Goal: Obtain resource: Download file/media

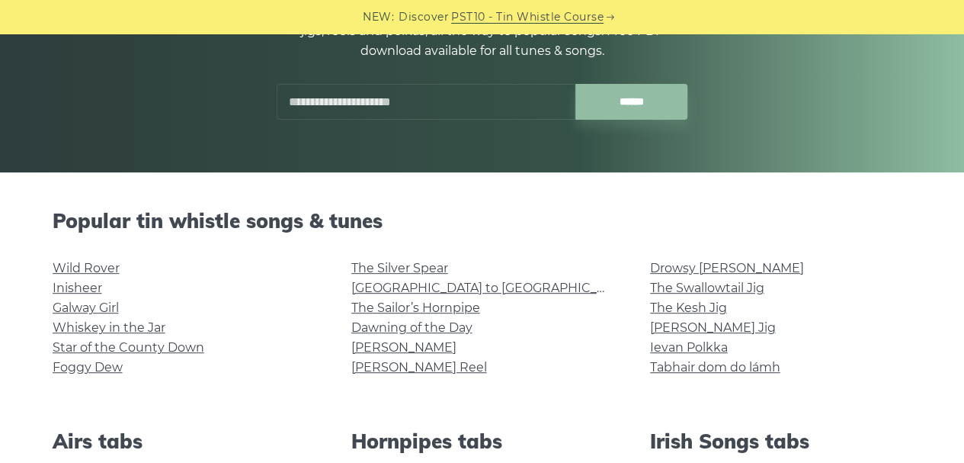
scroll to position [229, 0]
click at [617, 94] on input "******" at bounding box center [632, 101] width 112 height 36
click at [98, 308] on link "Galway Girl" at bounding box center [86, 307] width 66 height 14
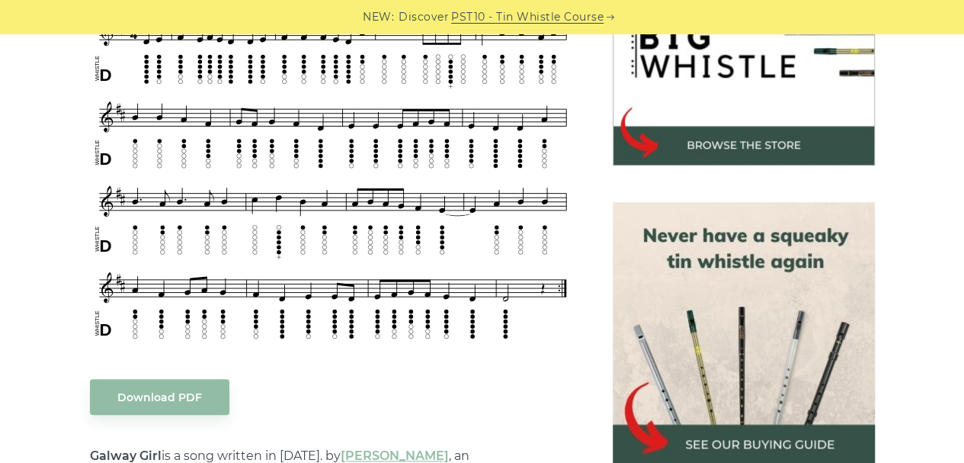
scroll to position [610, 0]
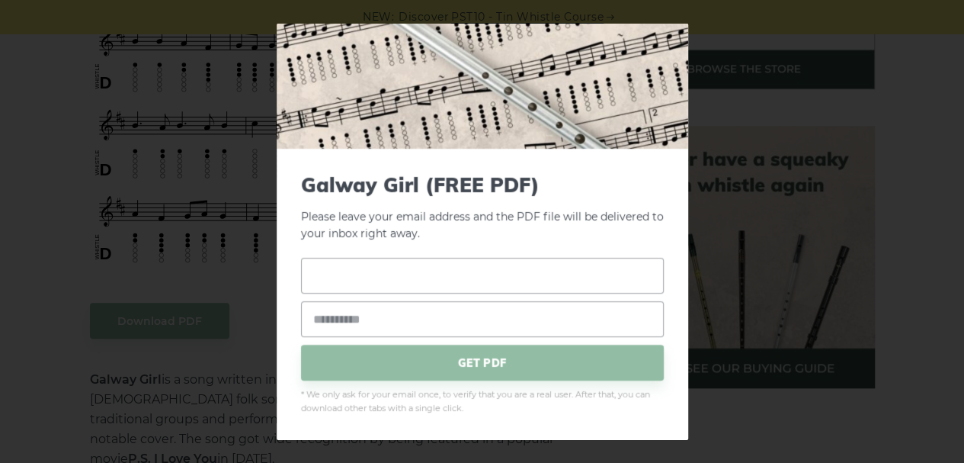
click at [376, 277] on input "text" at bounding box center [482, 276] width 363 height 36
type input "*****"
click at [372, 324] on input "email" at bounding box center [482, 319] width 363 height 36
type input "**********"
click at [477, 359] on span "GET PDF" at bounding box center [482, 363] width 363 height 36
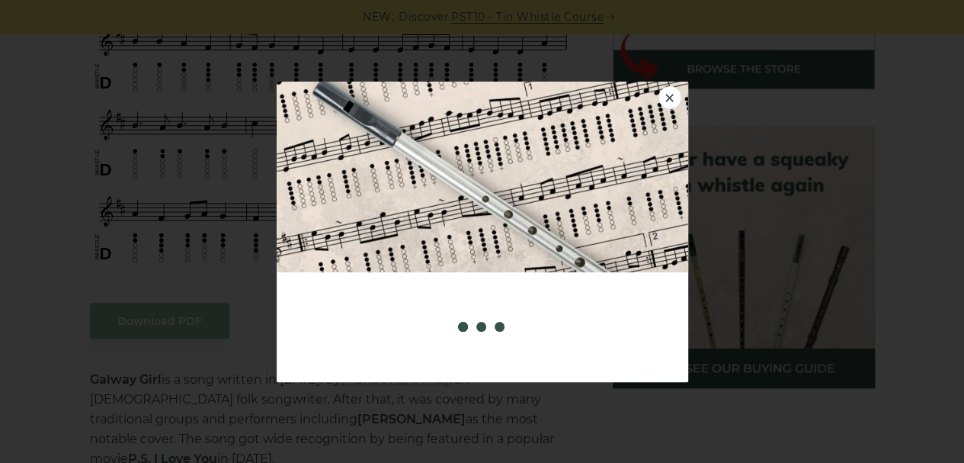
scroll to position [0, 0]
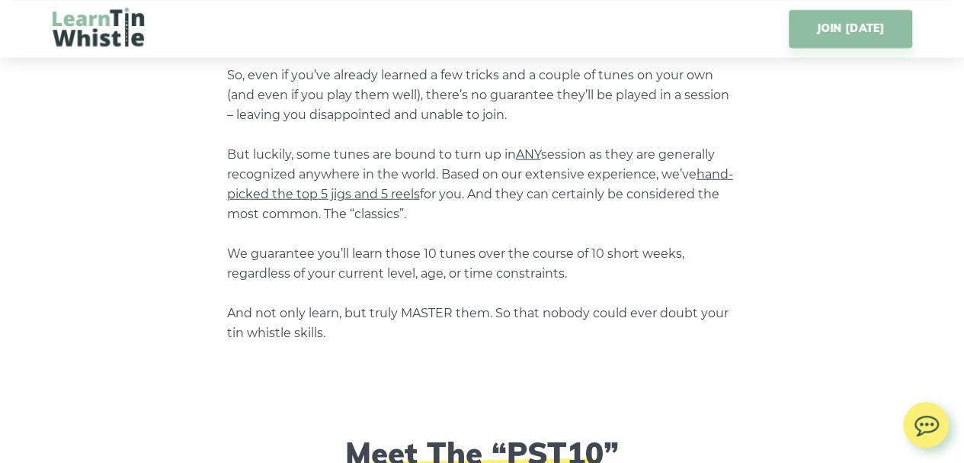
scroll to position [1677, 0]
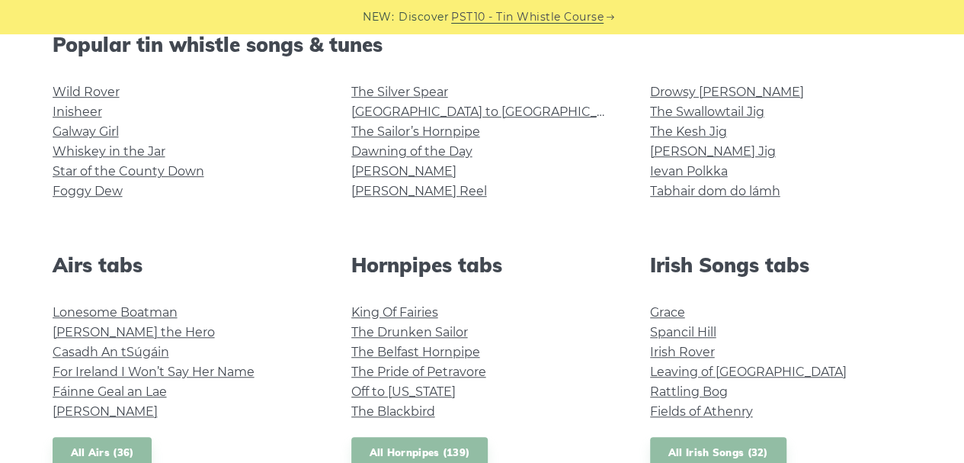
scroll to position [381, 0]
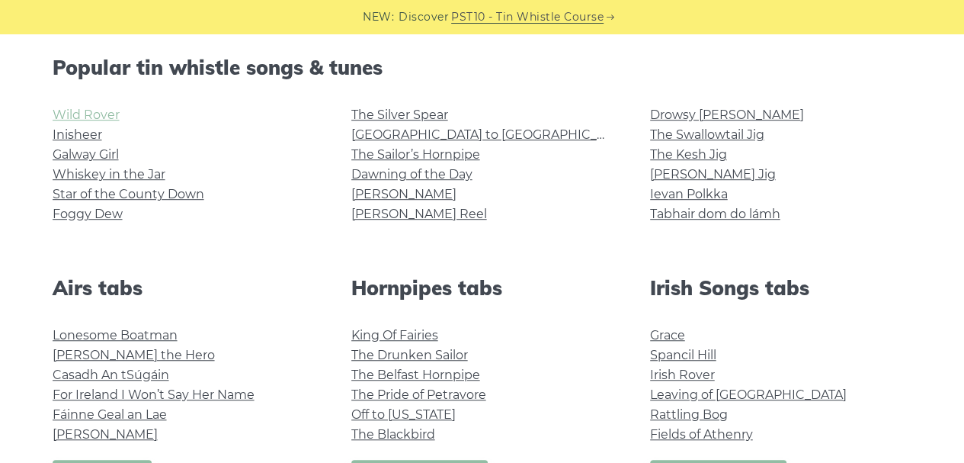
click at [96, 116] on link "Wild Rover" at bounding box center [86, 115] width 67 height 14
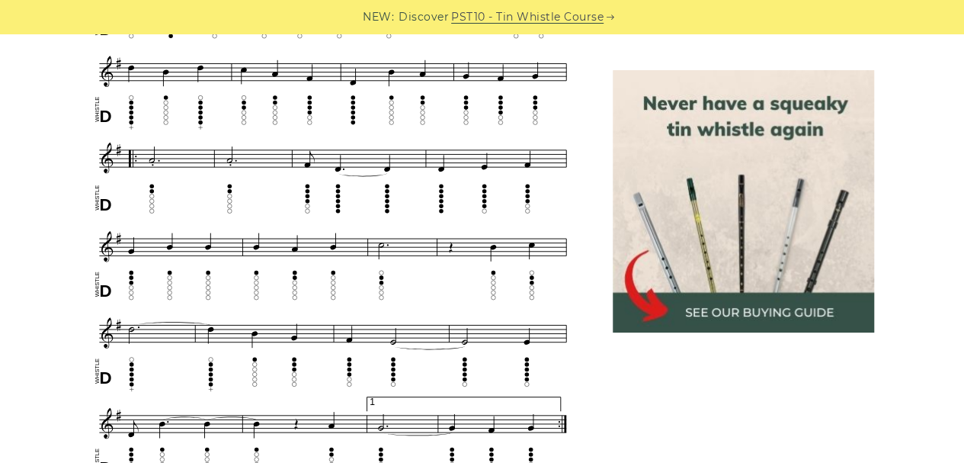
scroll to position [1067, 0]
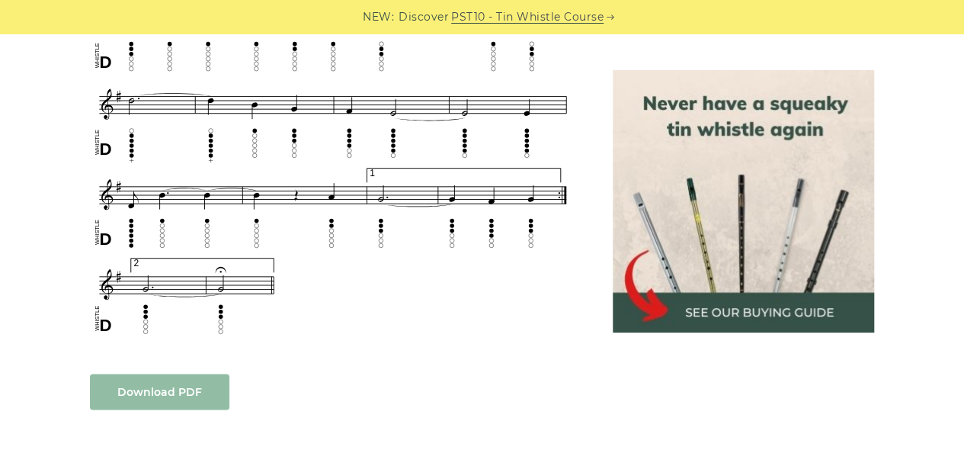
click at [192, 393] on link "Download PDF" at bounding box center [160, 392] width 140 height 36
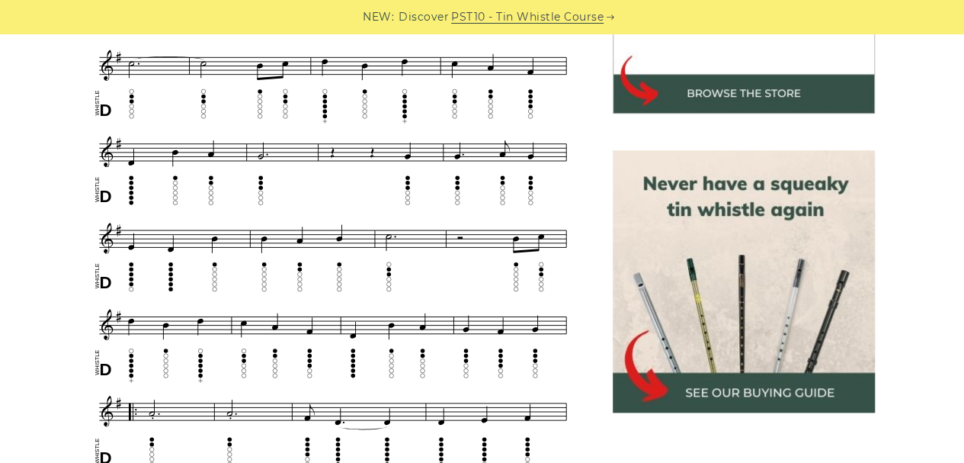
scroll to position [610, 0]
